Goal: Task Accomplishment & Management: Manage account settings

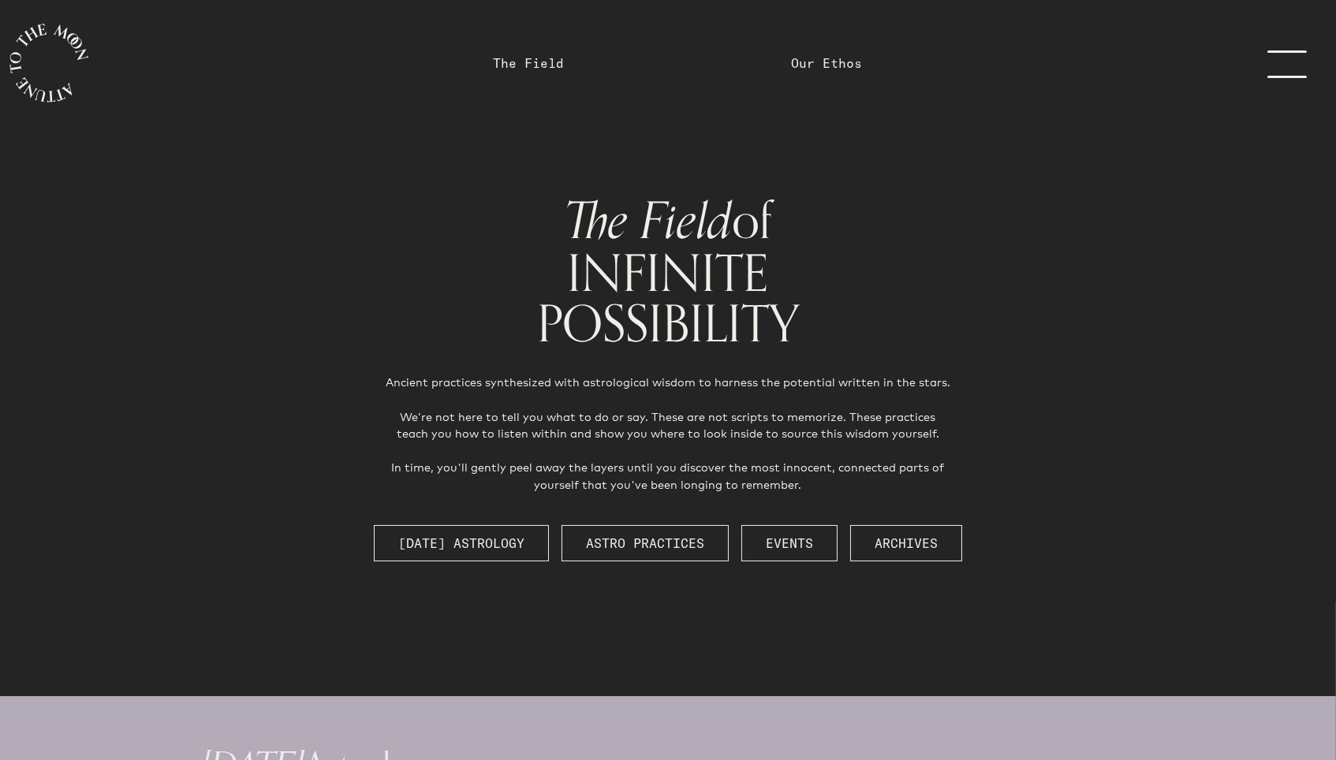
click at [1279, 67] on link "menu" at bounding box center [1296, 63] width 79 height 126
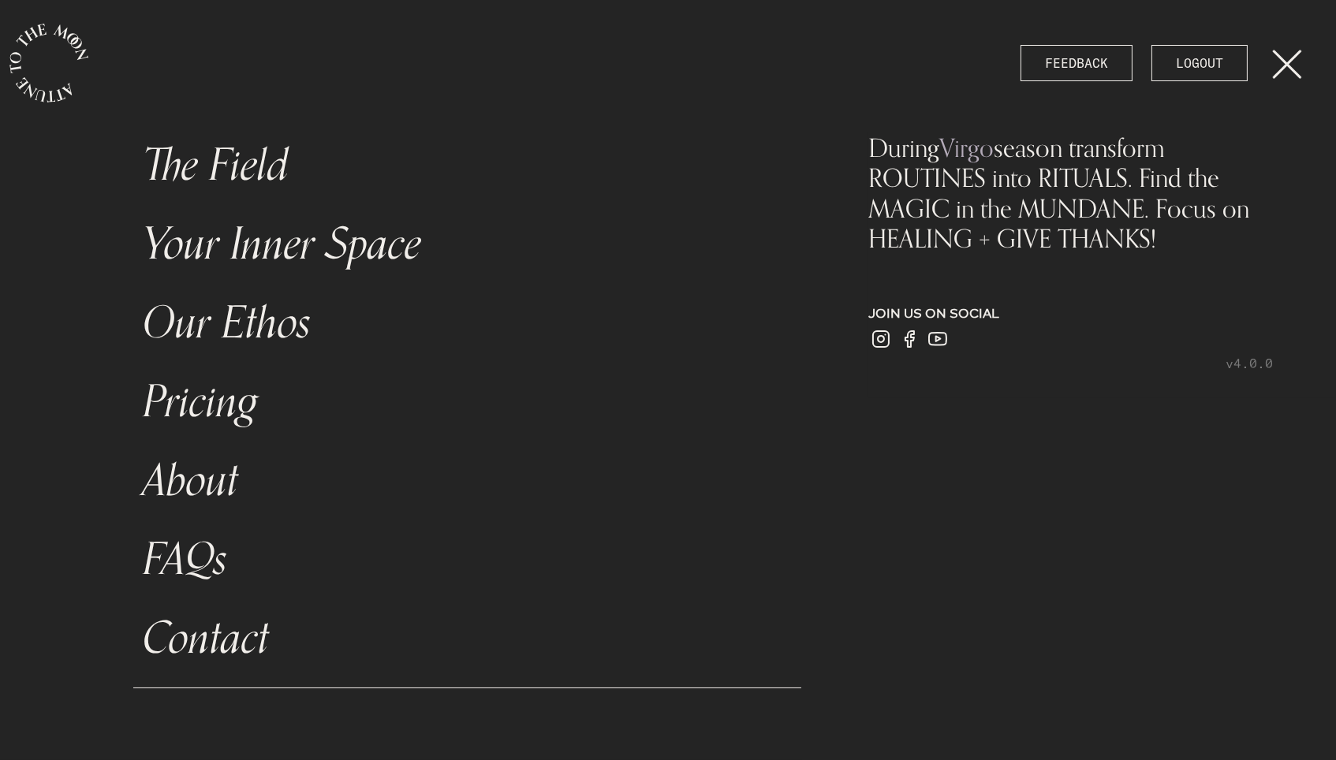
click at [1295, 62] on link "menu" at bounding box center [1296, 63] width 79 height 126
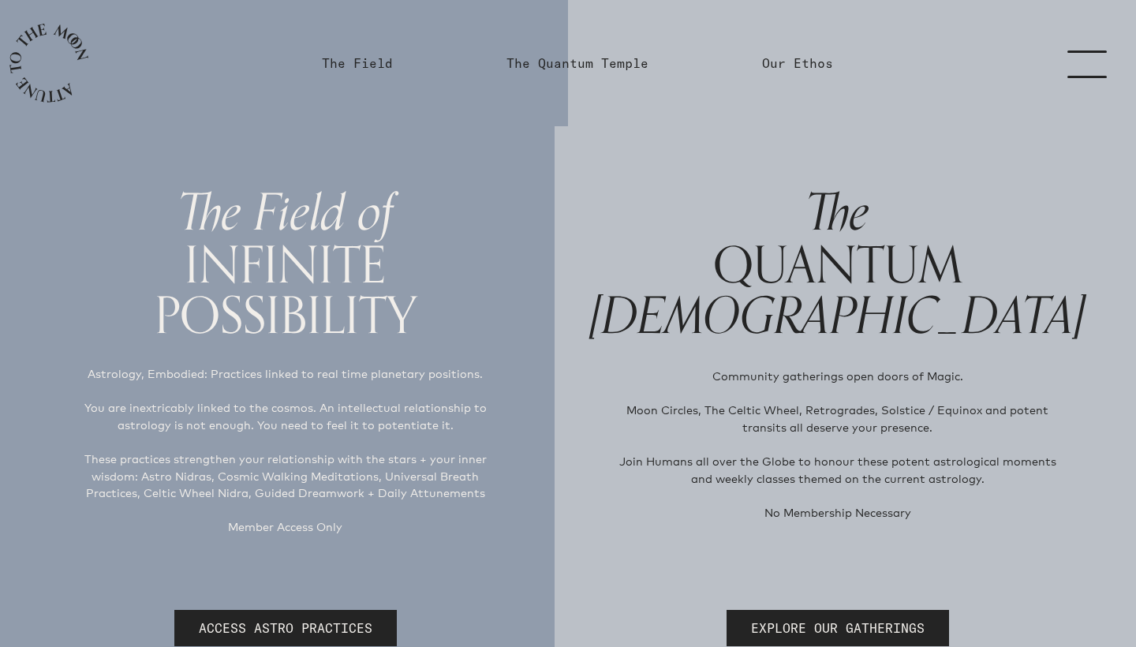
click at [1079, 66] on link "menu" at bounding box center [1096, 63] width 79 height 126
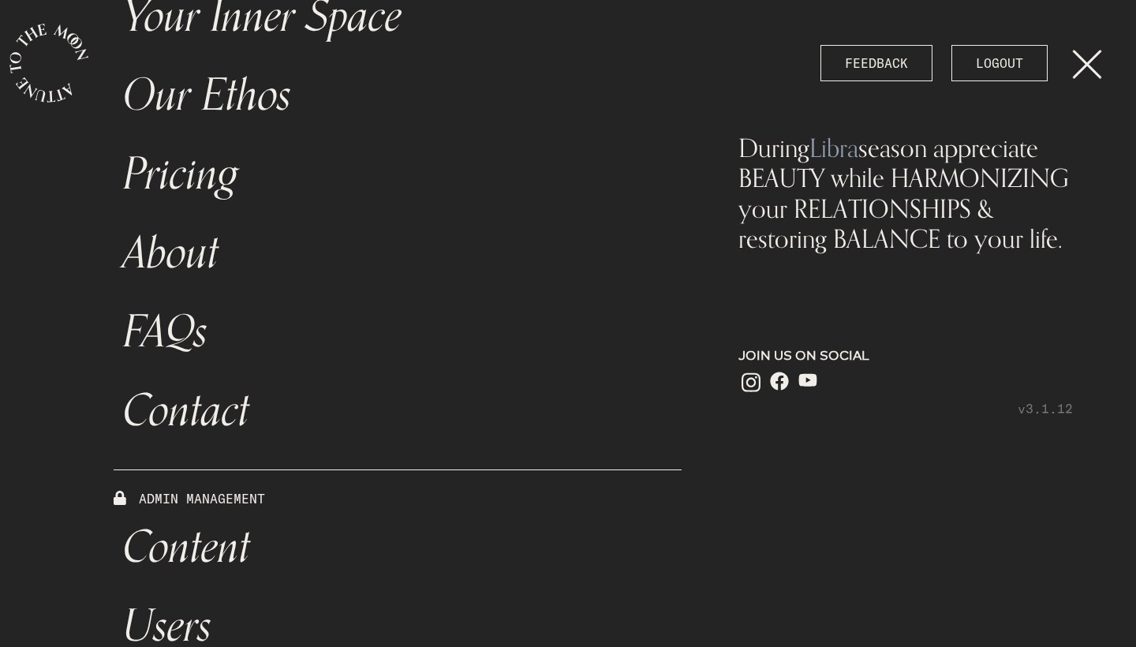
scroll to position [438, 0]
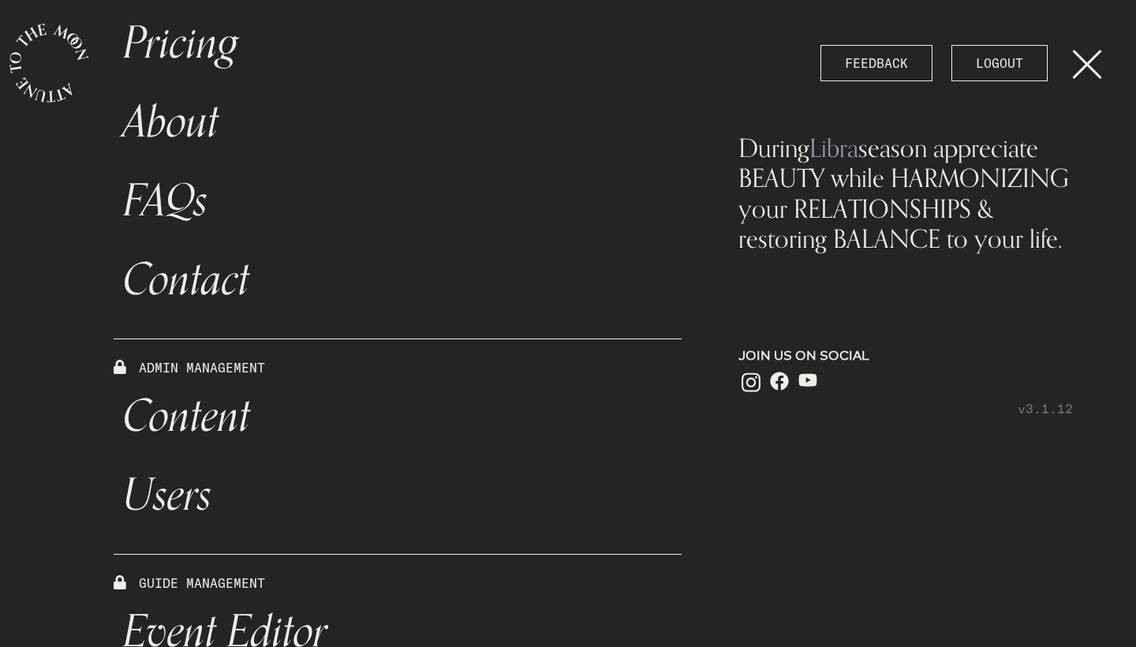
click at [204, 496] on link "Users" at bounding box center [398, 495] width 568 height 79
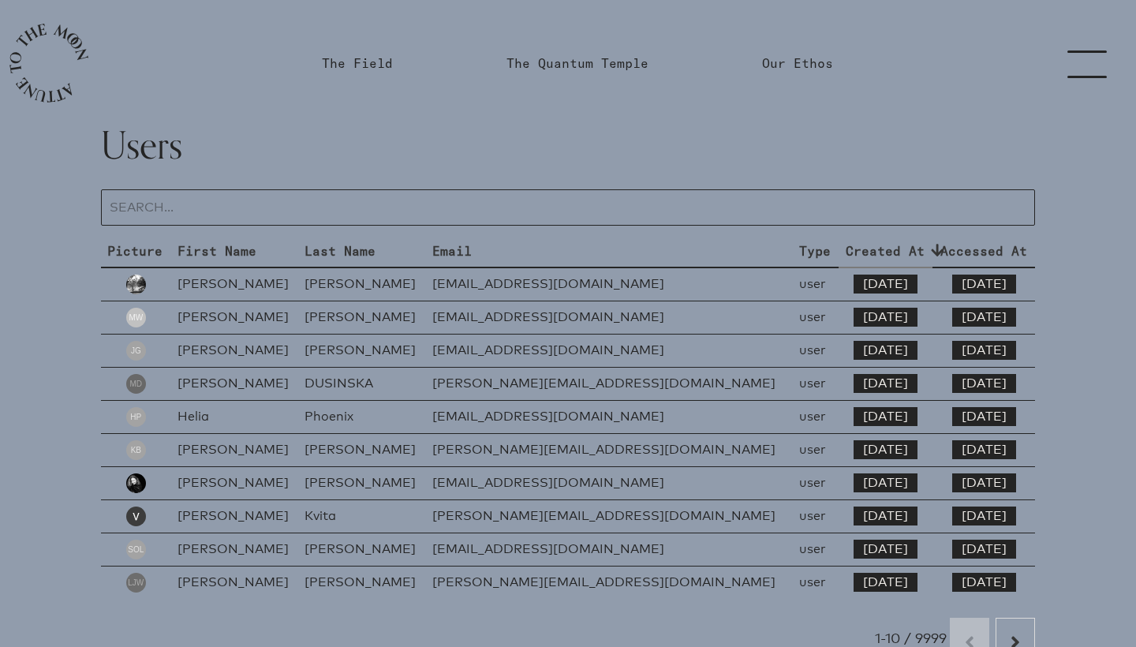
click at [249, 207] on input "text" at bounding box center [568, 207] width 934 height 36
paste input "claudettesmtc@yahoo.com"
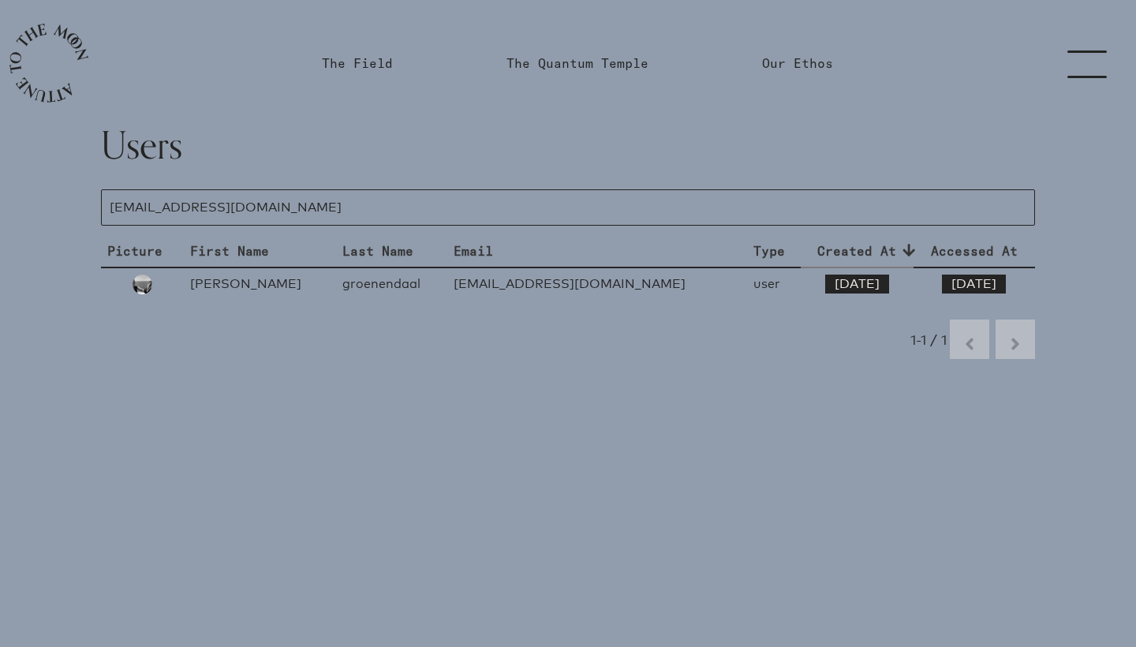
type input "claudettesmtc@yahoo.com"
click at [348, 282] on td "groenendaal" at bounding box center [391, 284] width 111 height 32
select select "user"
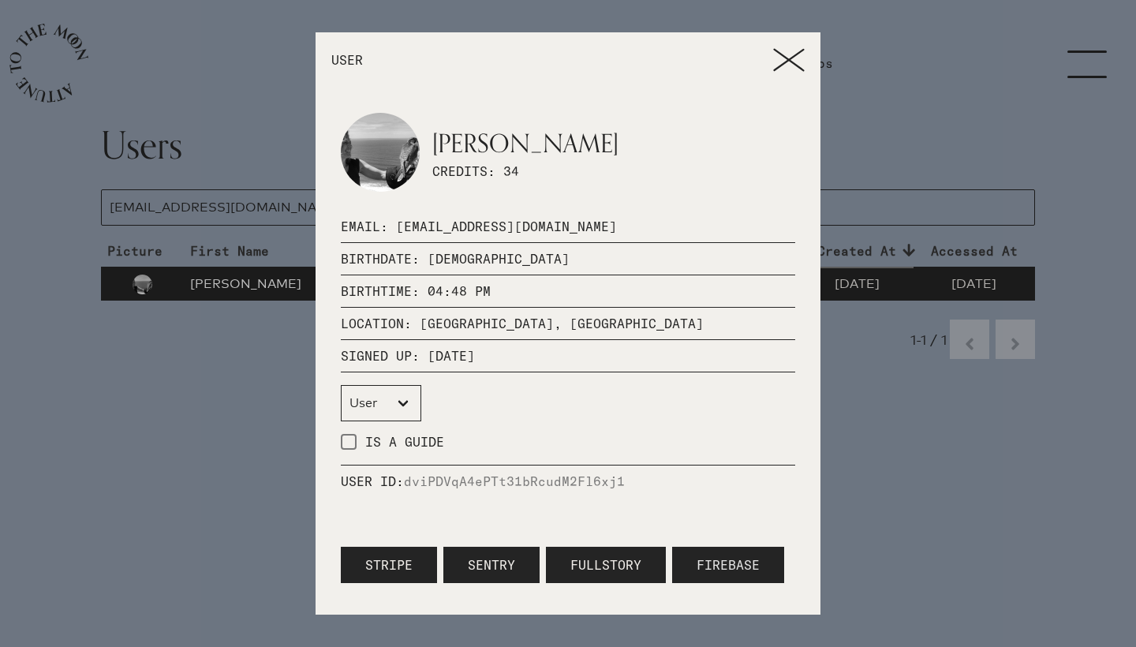
click at [706, 562] on button "Firebase" at bounding box center [728, 565] width 112 height 36
